Goal: Check status: Check status

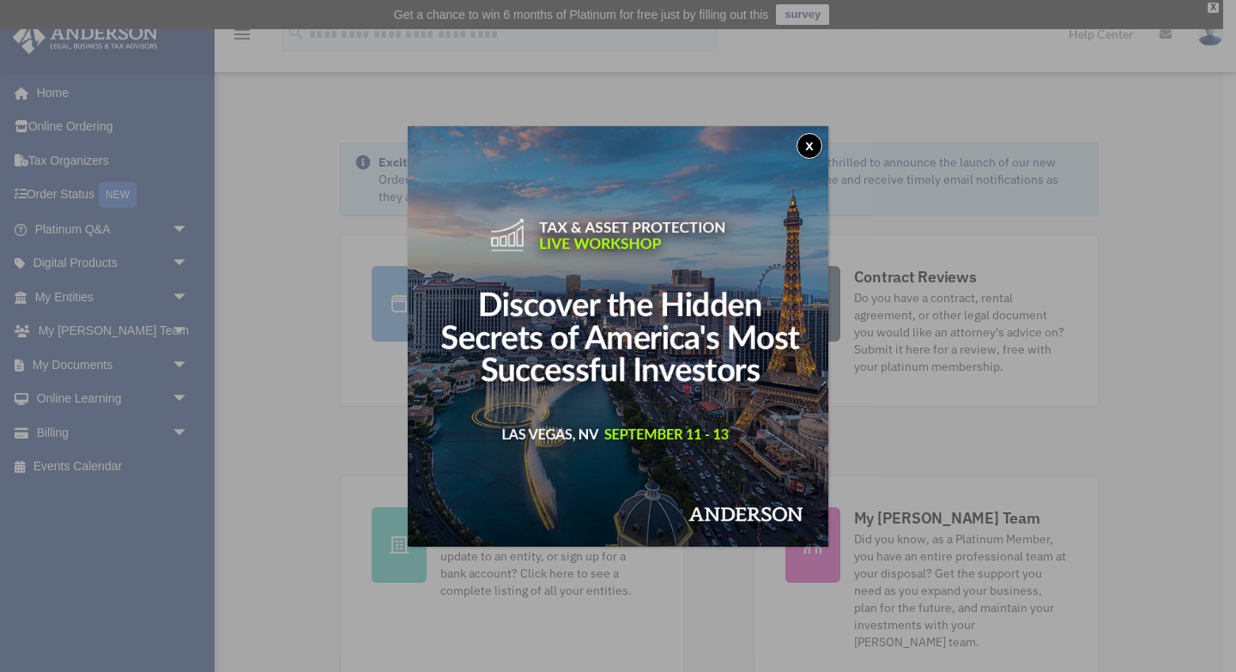
click at [811, 142] on button "x" at bounding box center [809, 146] width 26 height 26
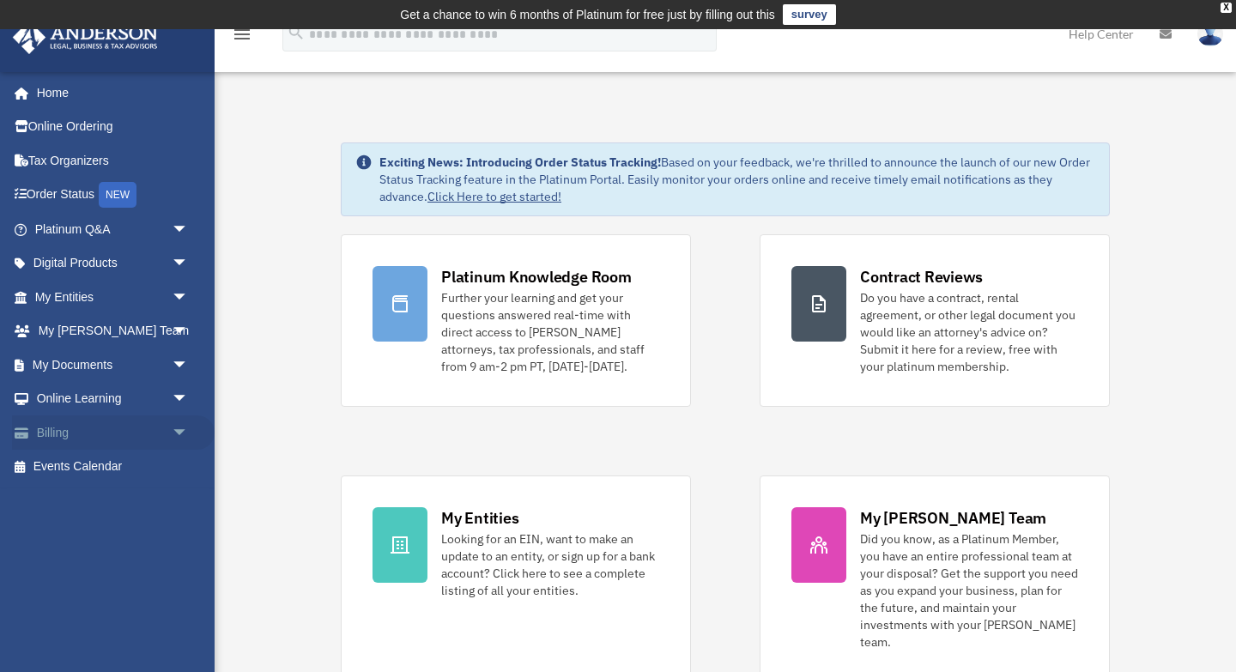
click at [84, 429] on link "Billing arrow_drop_down" at bounding box center [113, 432] width 202 height 34
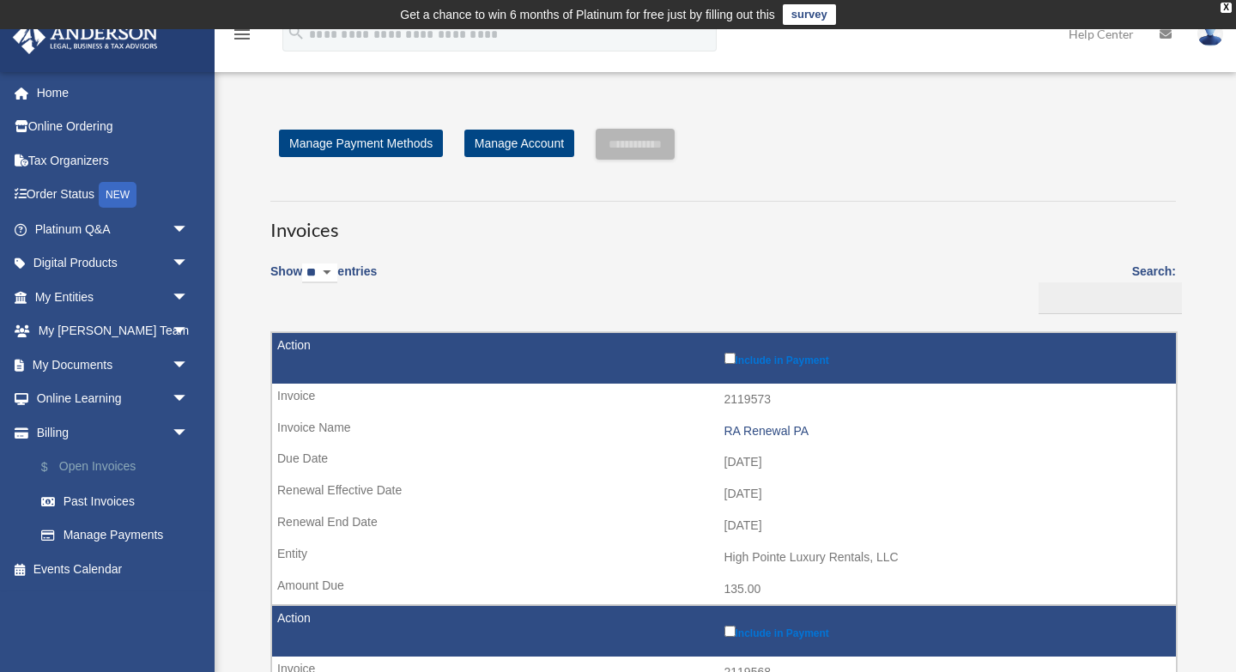
click at [117, 466] on link "$ Open Invoices" at bounding box center [119, 467] width 190 height 35
click at [124, 499] on link "Past Invoices" at bounding box center [119, 501] width 190 height 34
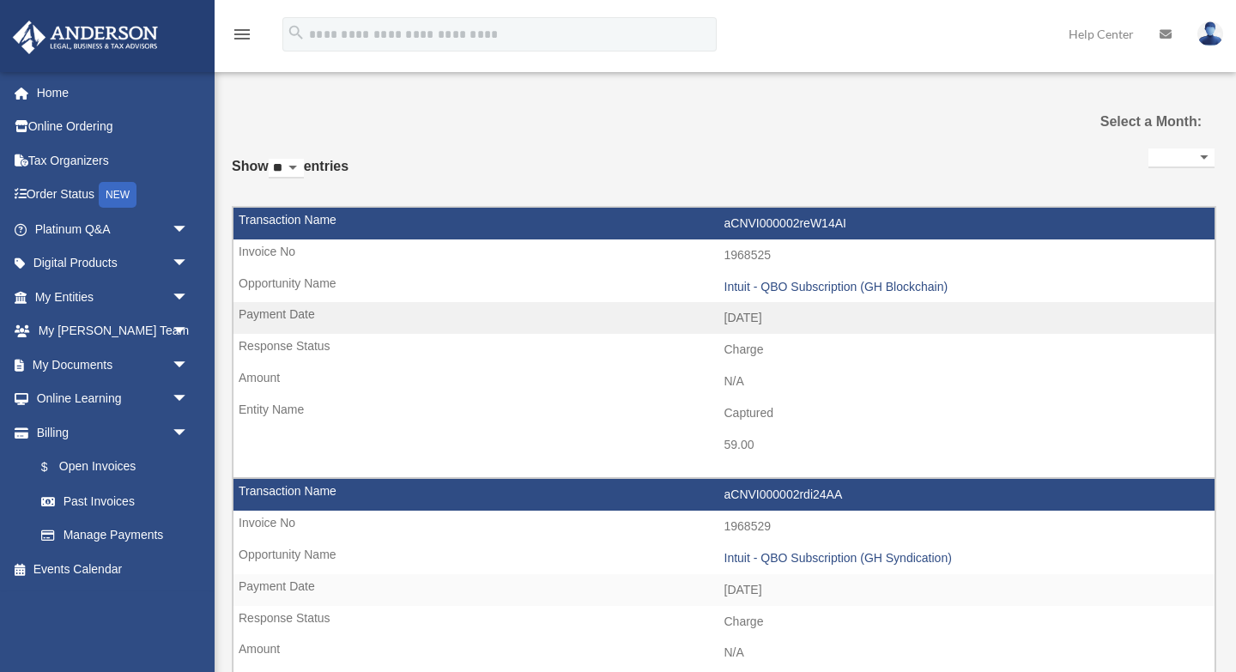
select select
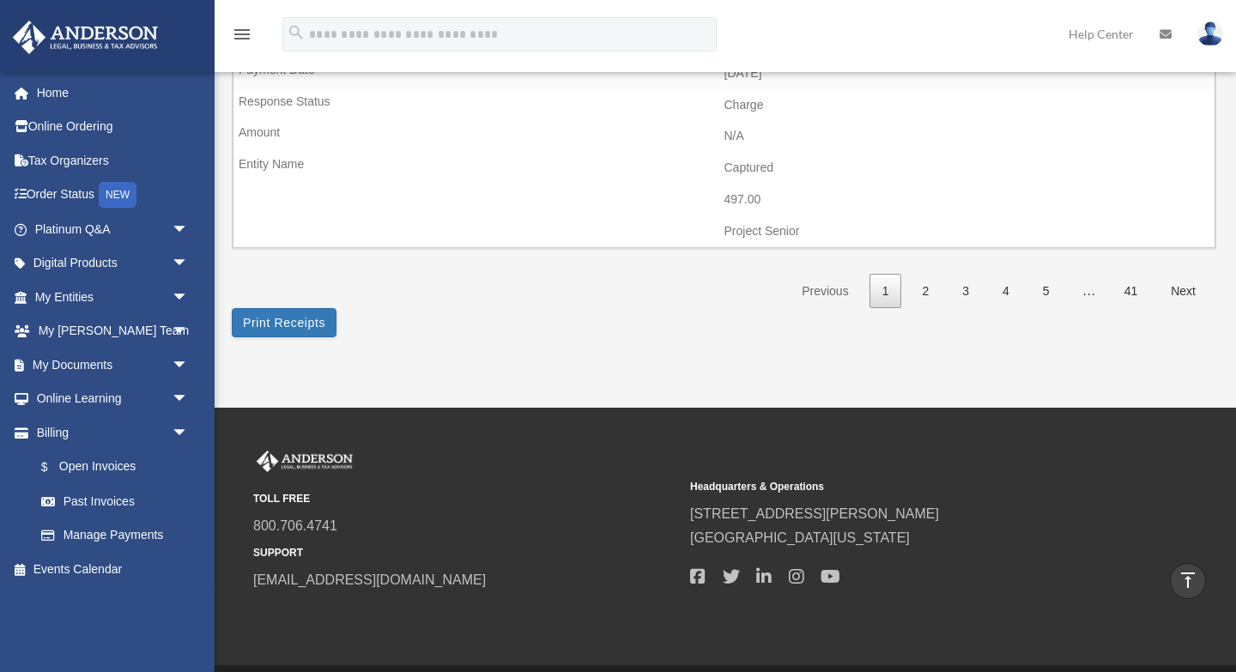
scroll to position [2719, 0]
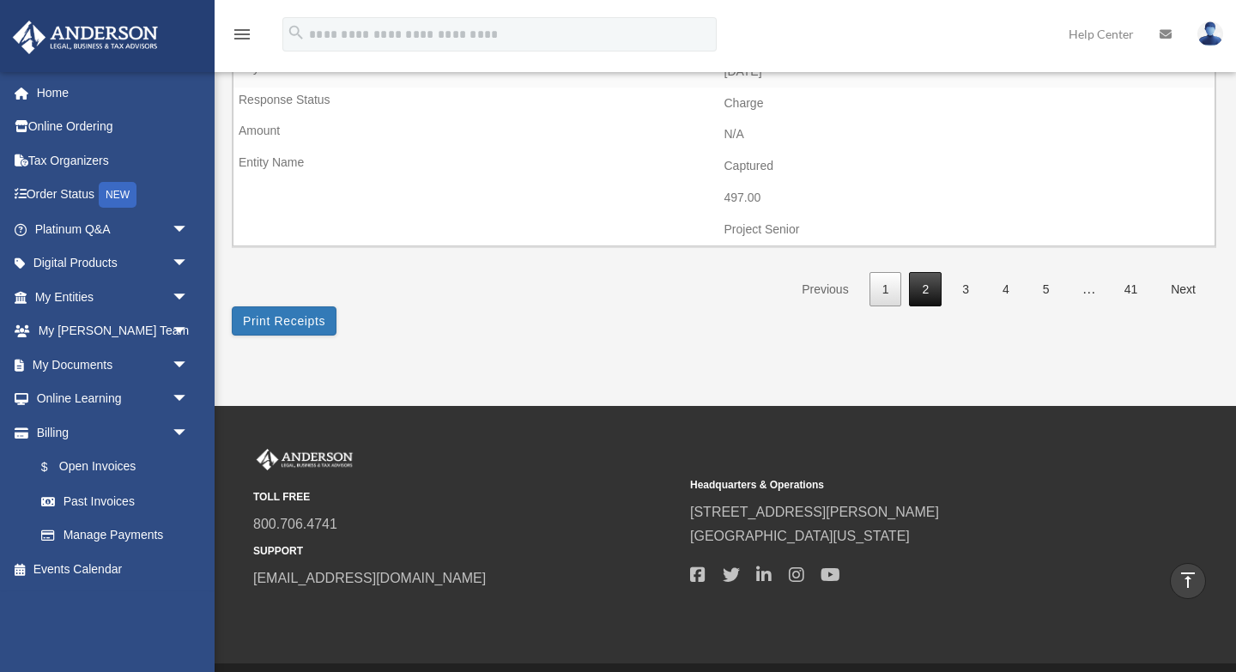
click at [923, 287] on link "2" at bounding box center [925, 289] width 33 height 35
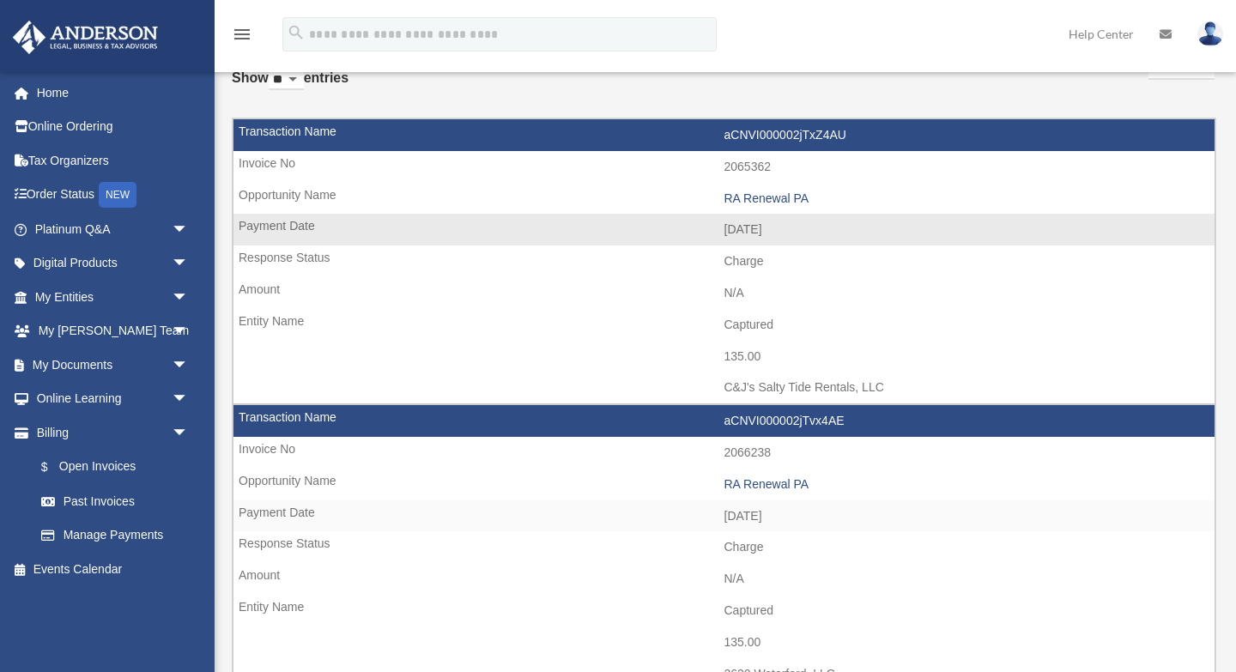
scroll to position [131, 0]
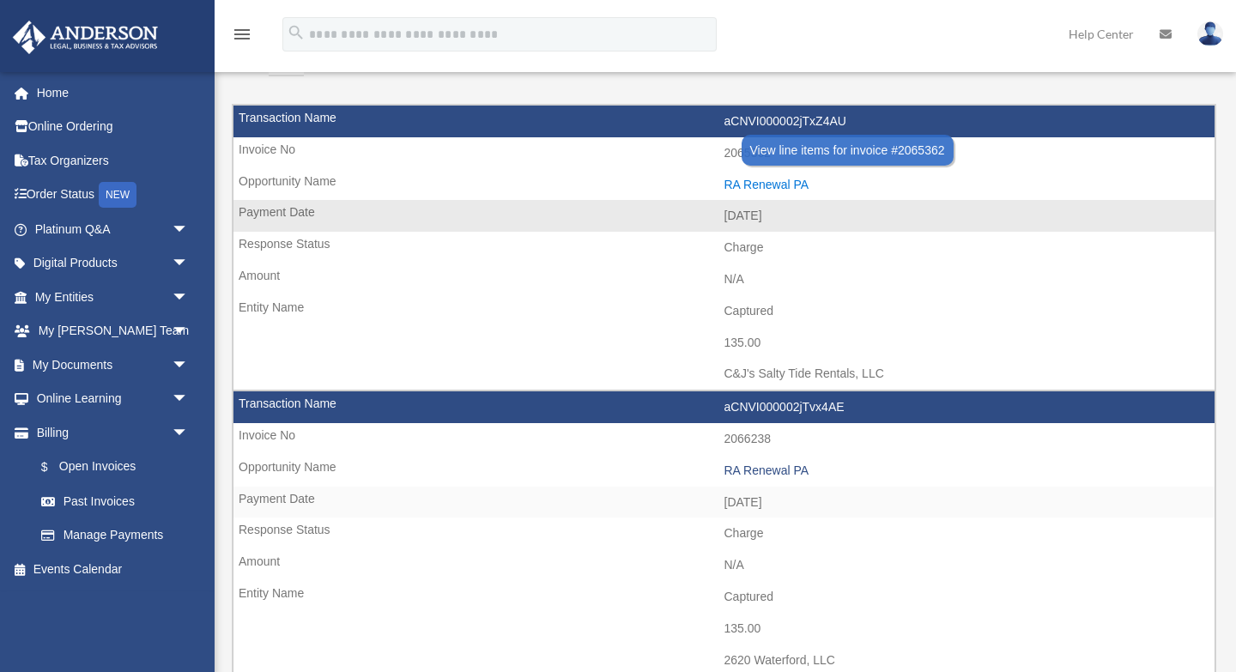
click at [780, 184] on div "RA Renewal PA" at bounding box center [965, 185] width 482 height 15
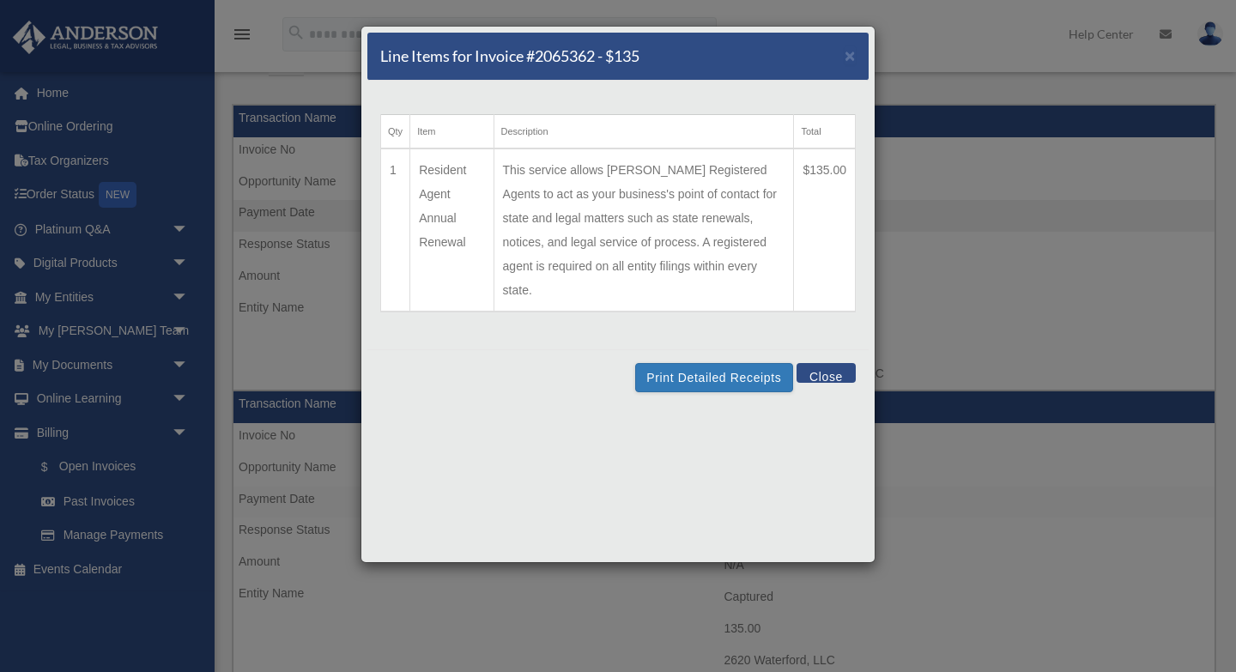
click at [818, 363] on button "Close" at bounding box center [825, 373] width 59 height 20
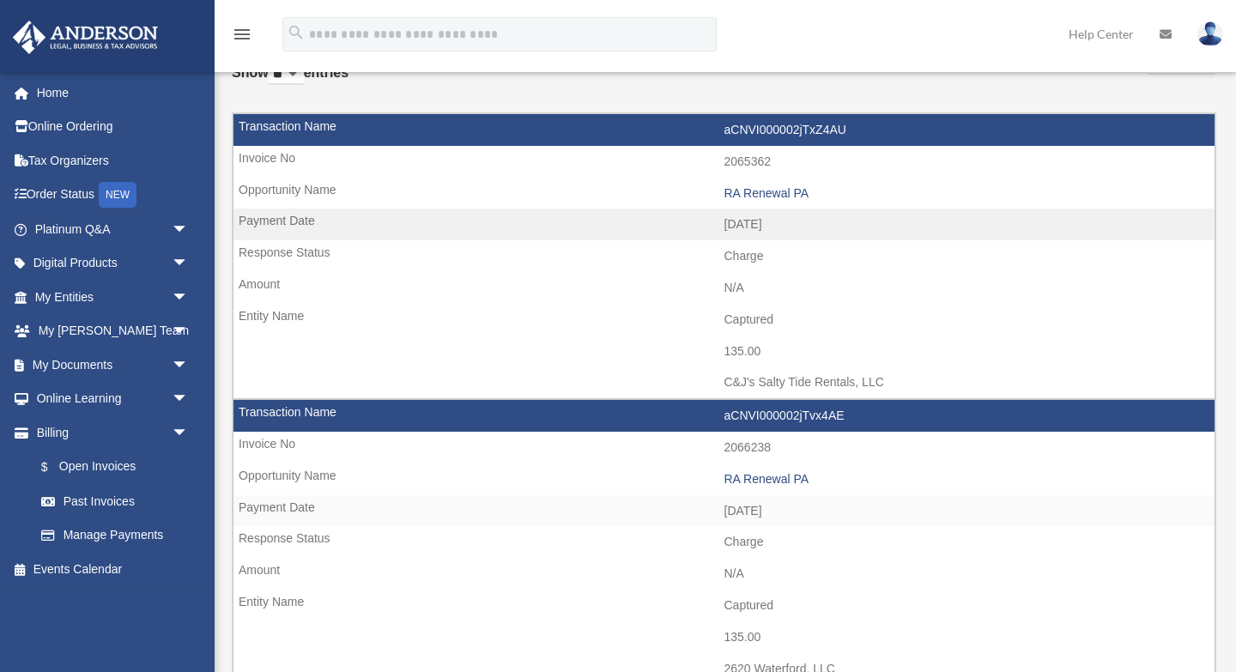
scroll to position [0, 0]
